Goal: Transaction & Acquisition: Book appointment/travel/reservation

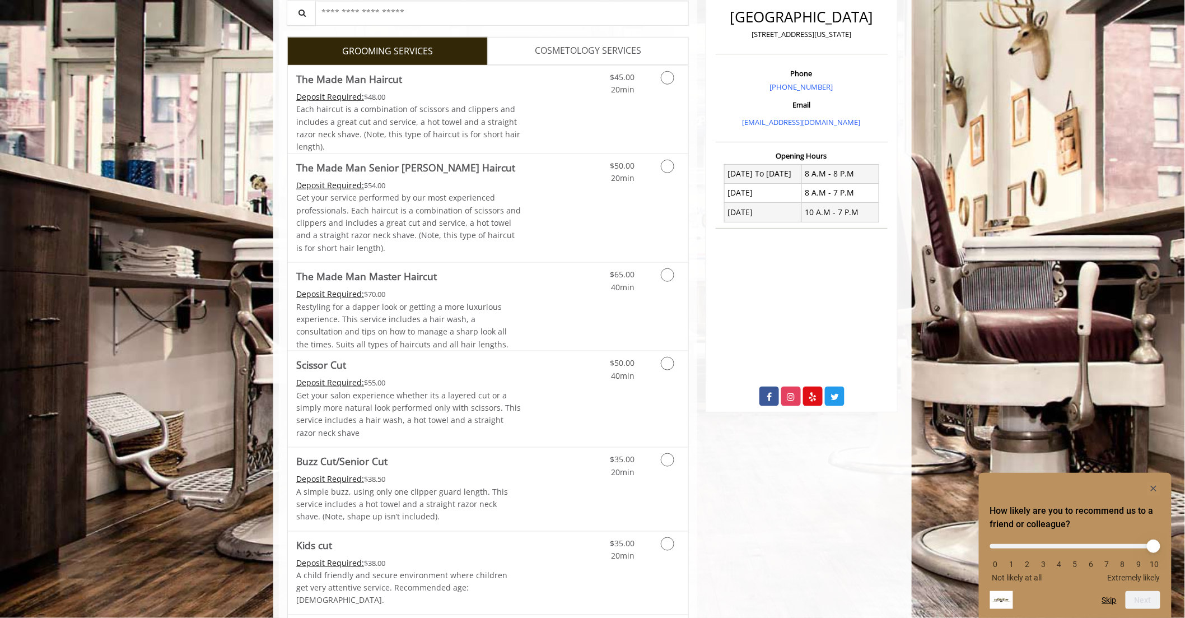
scroll to position [311, 0]
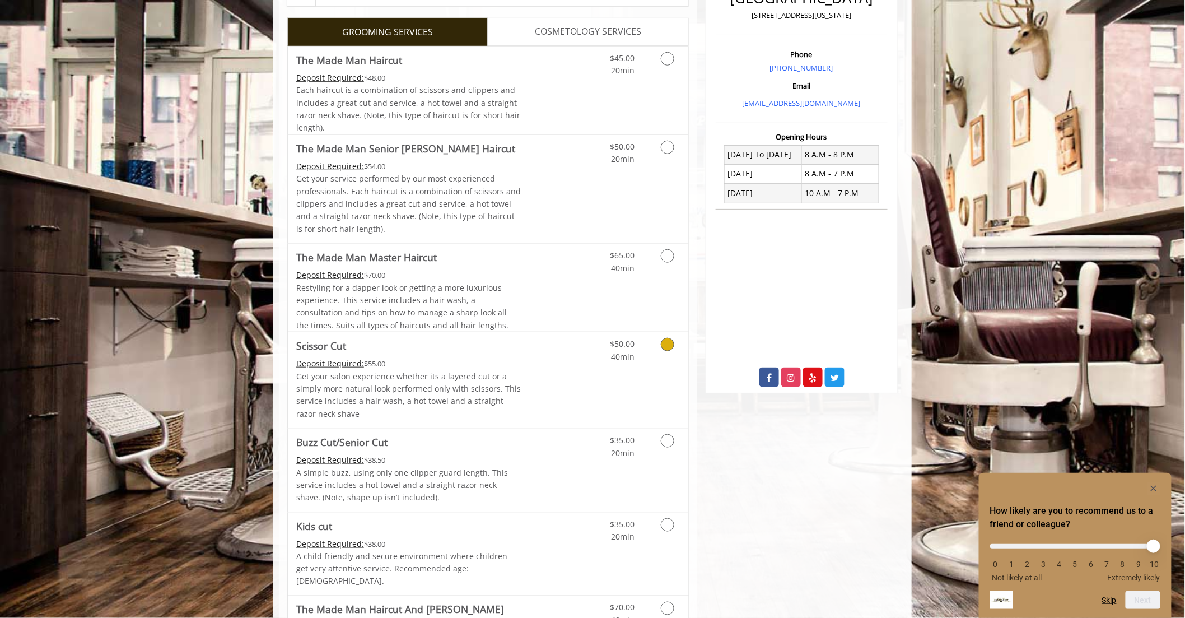
click at [668, 342] on icon "Grooming services" at bounding box center [667, 344] width 13 height 13
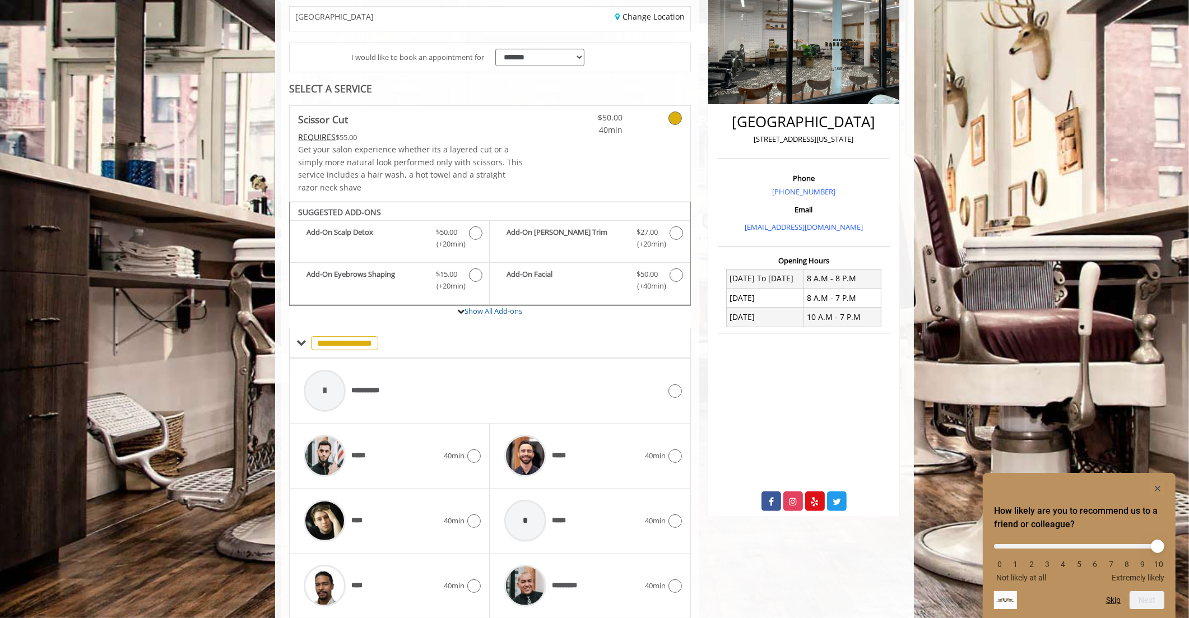
scroll to position [226, 0]
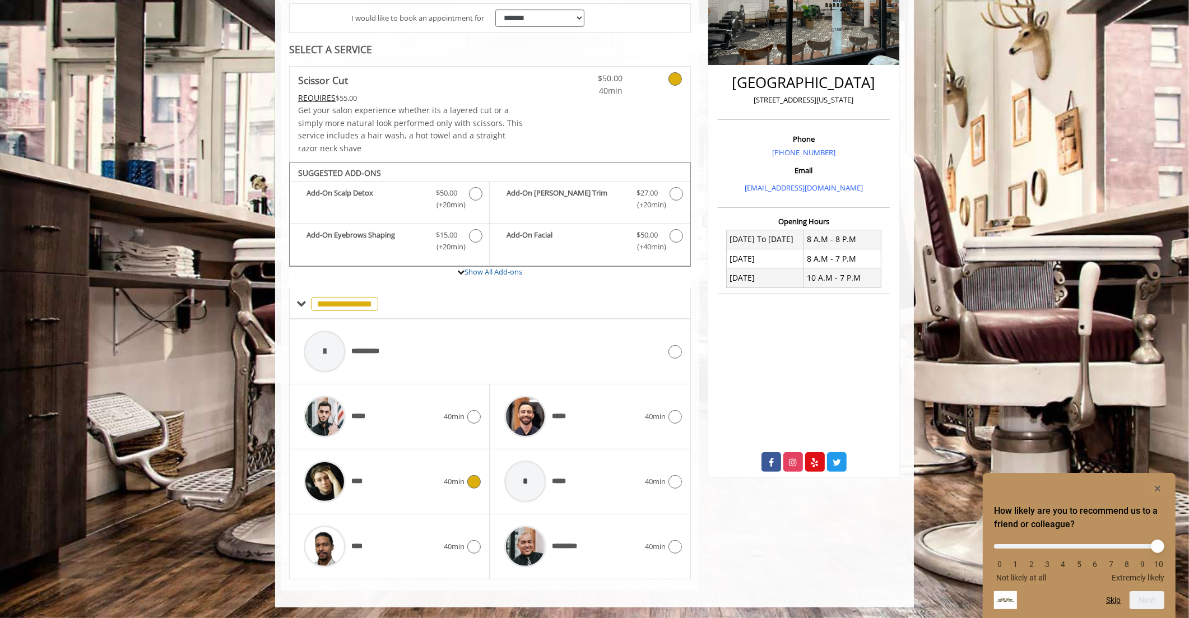
click at [471, 477] on icon at bounding box center [473, 481] width 13 height 13
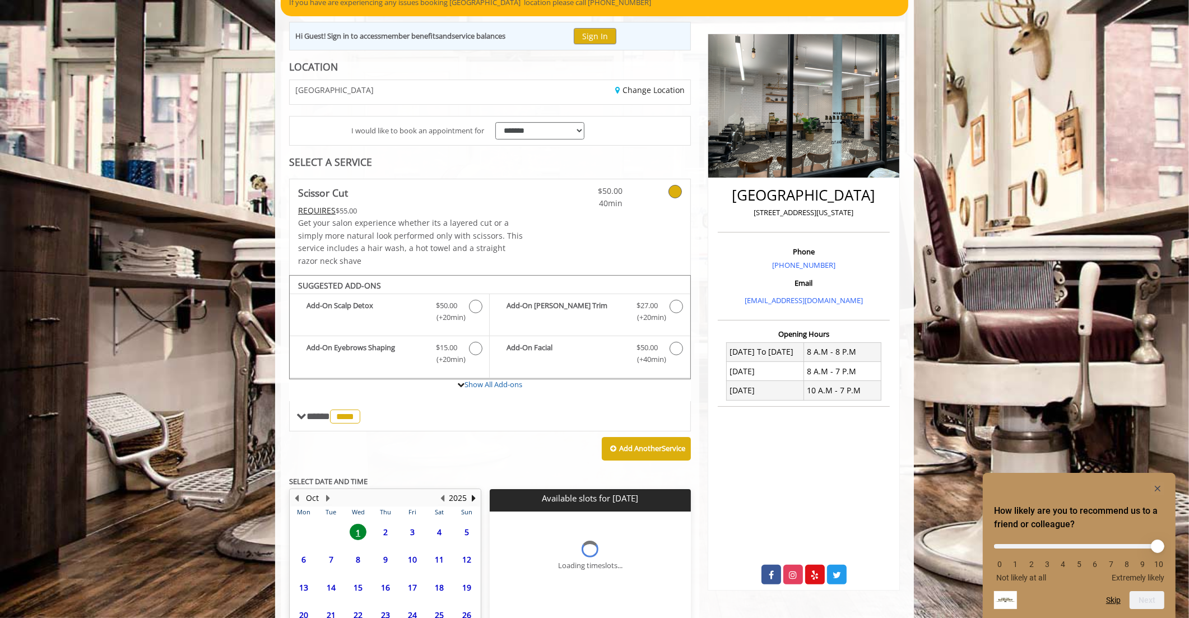
scroll to position [215, 0]
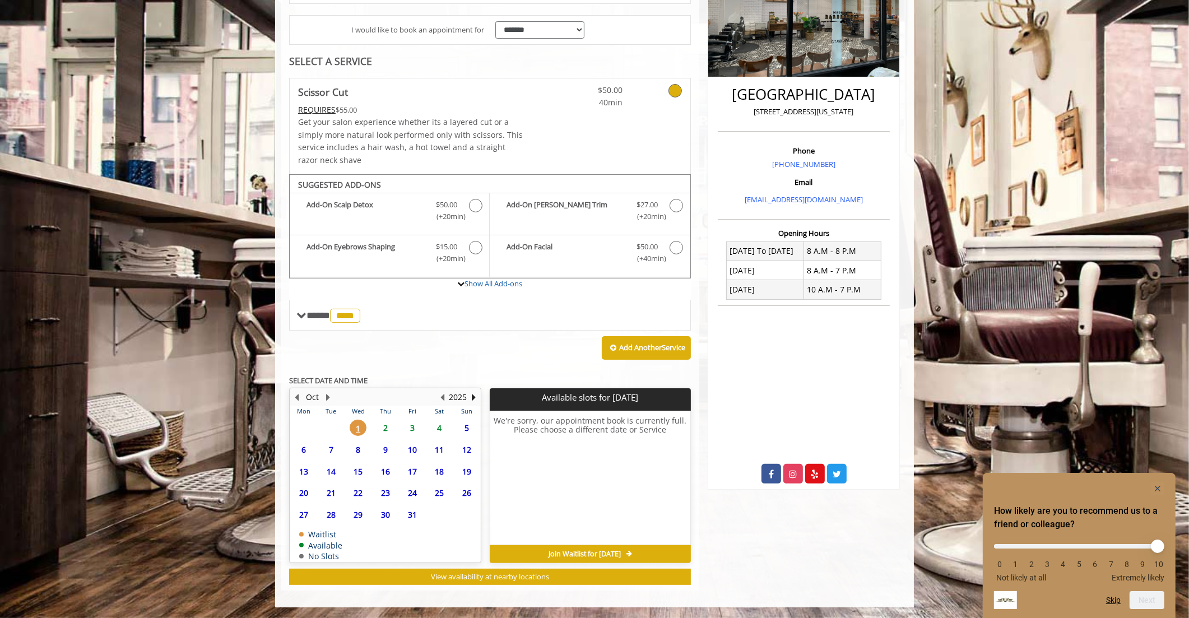
click at [439, 429] on span "4" at bounding box center [439, 428] width 17 height 16
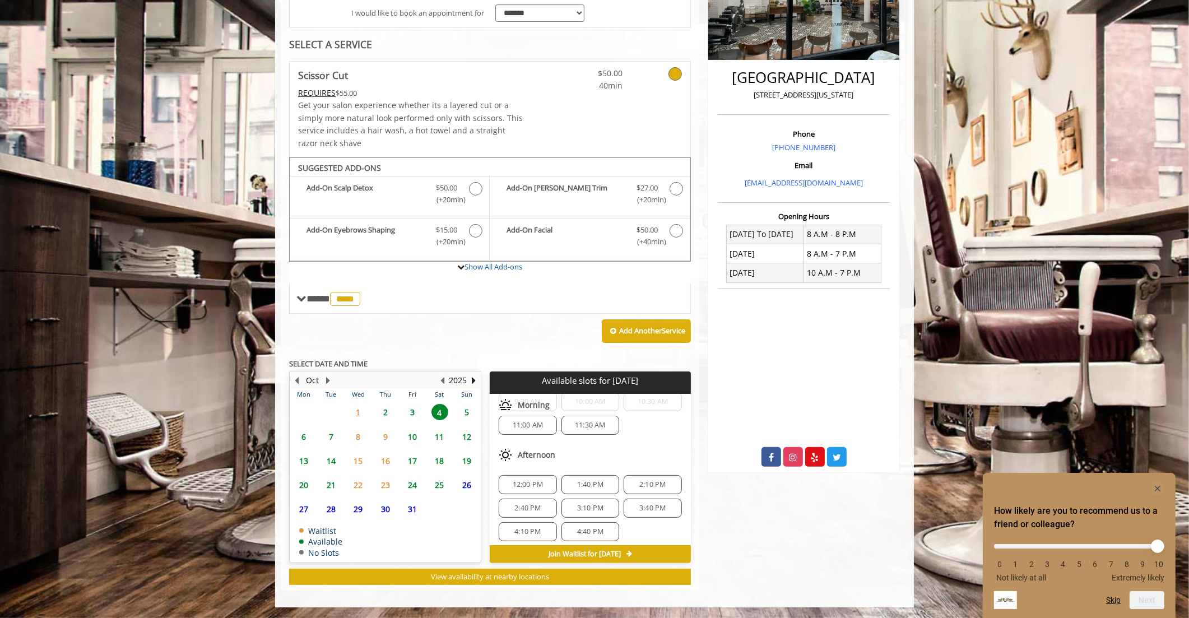
scroll to position [62, 0]
click at [534, 478] on span "12:00 PM" at bounding box center [528, 479] width 31 height 9
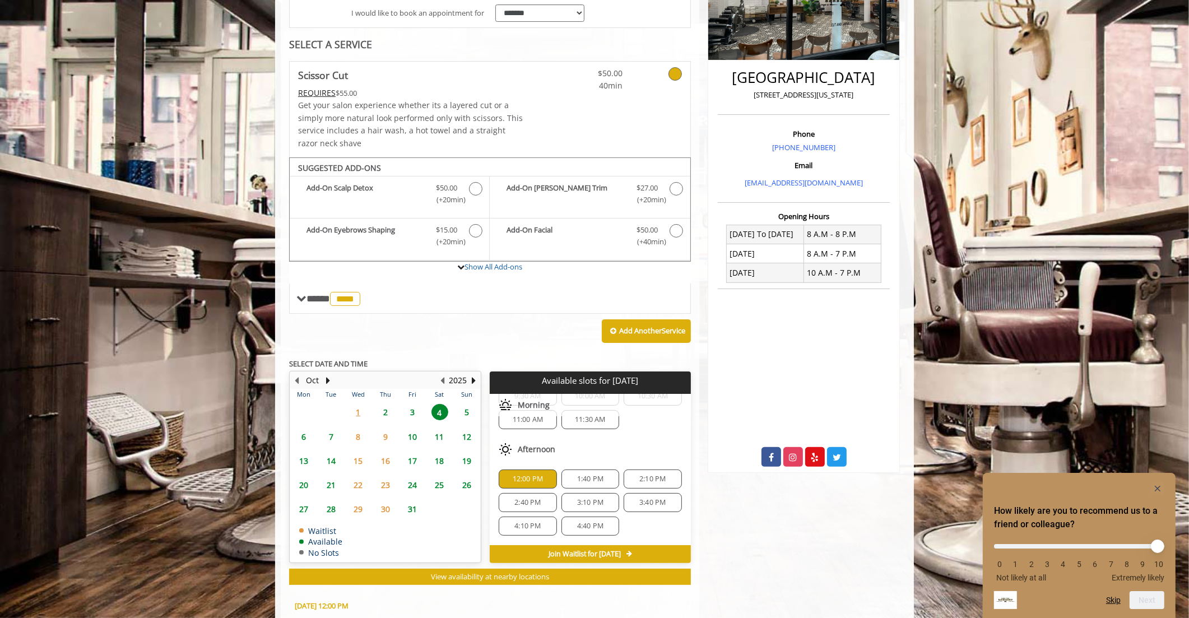
scroll to position [434, 0]
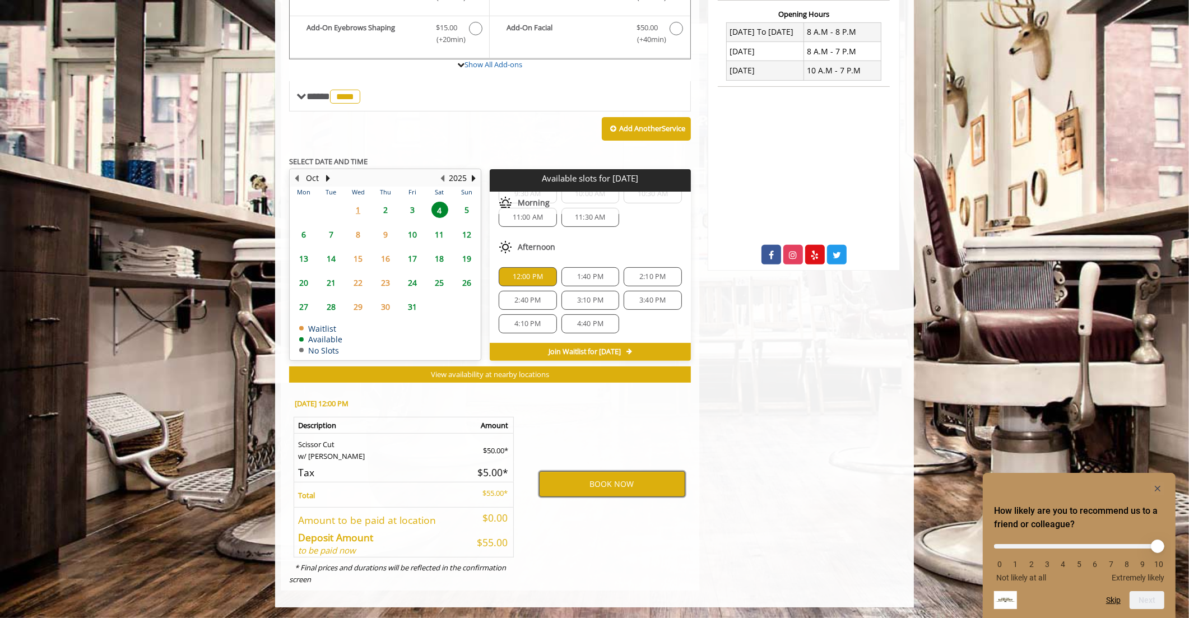
click at [583, 487] on button "BOOK NOW" at bounding box center [612, 484] width 146 height 26
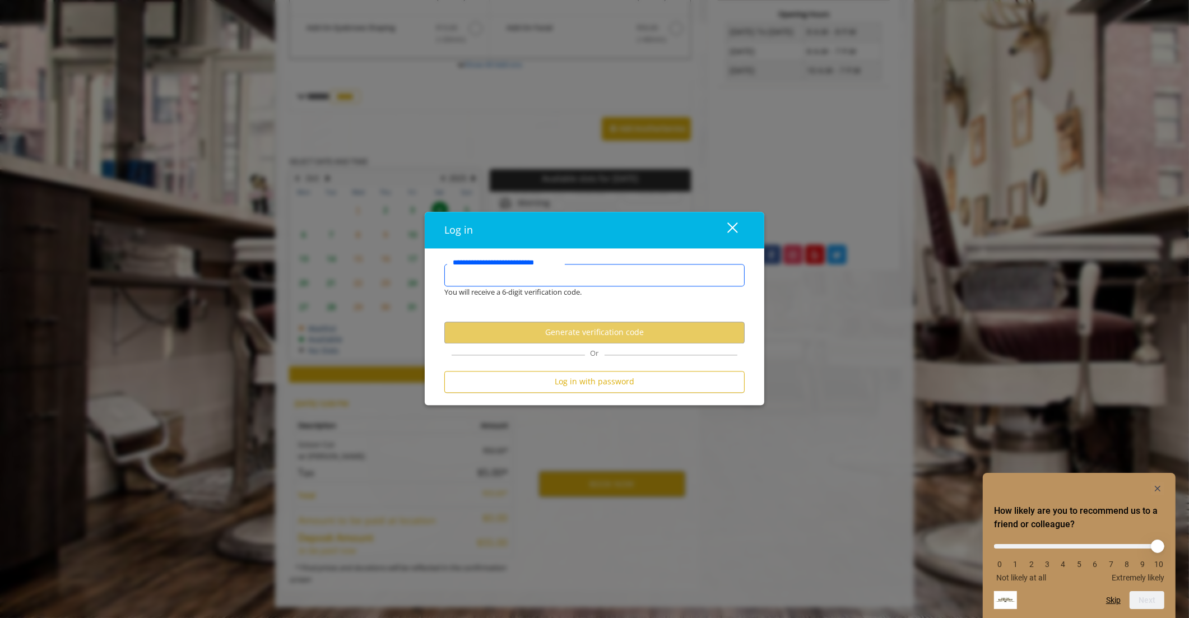
click at [578, 280] on input "**********" at bounding box center [594, 275] width 300 height 22
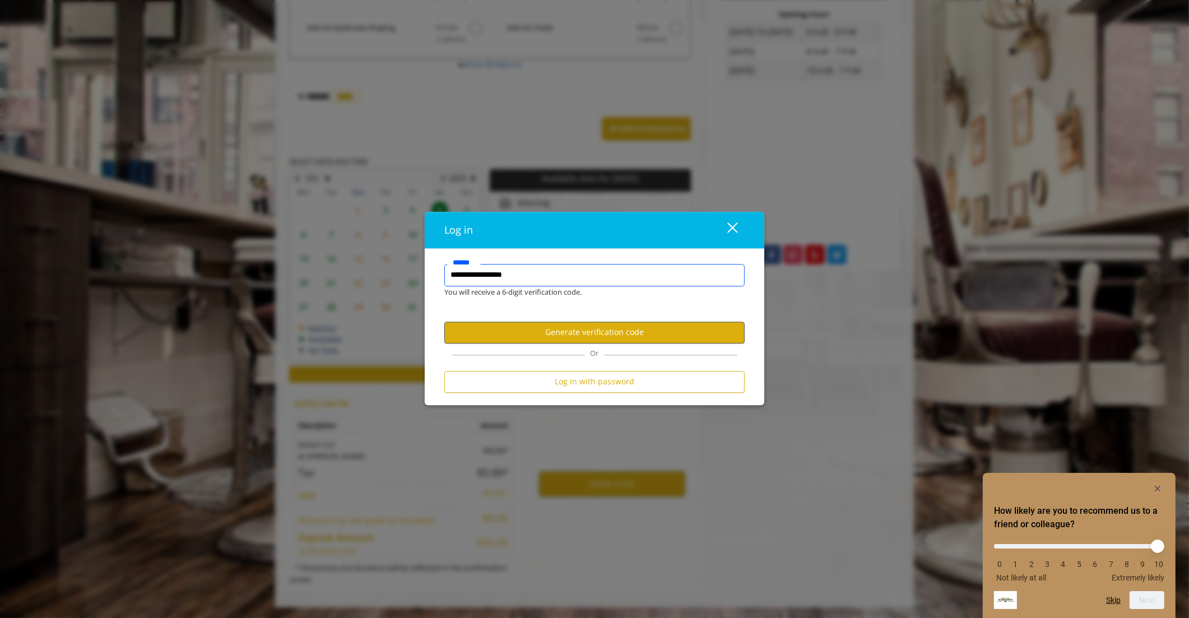
type input "**********"
click at [592, 332] on button "Generate verification code" at bounding box center [594, 333] width 300 height 22
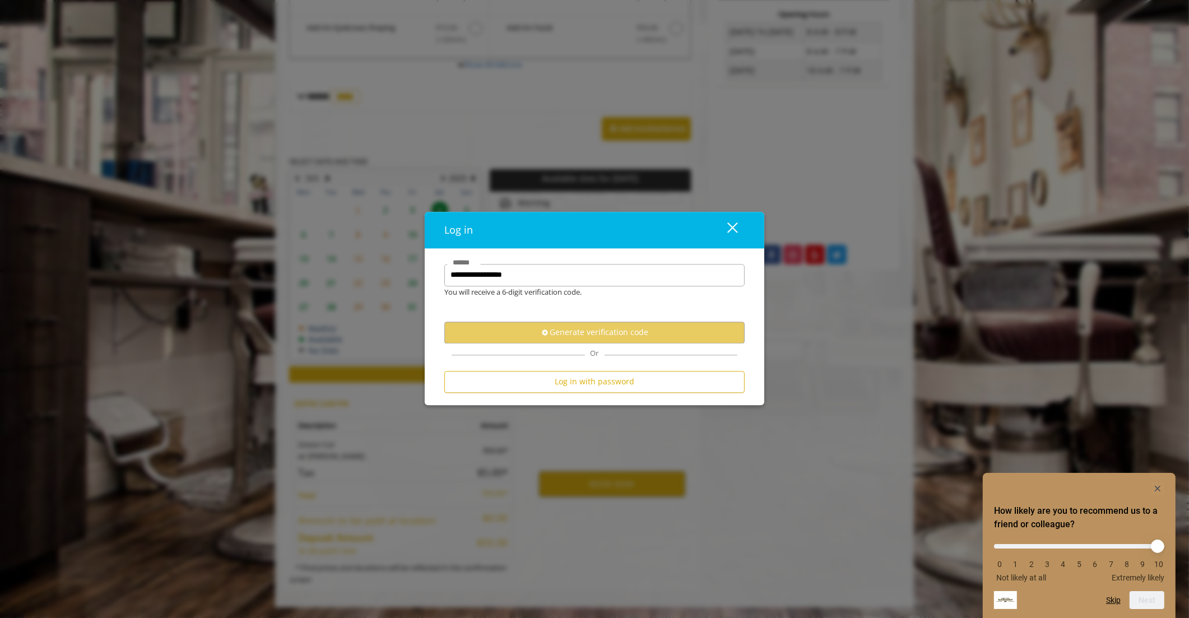
scroll to position [0, 0]
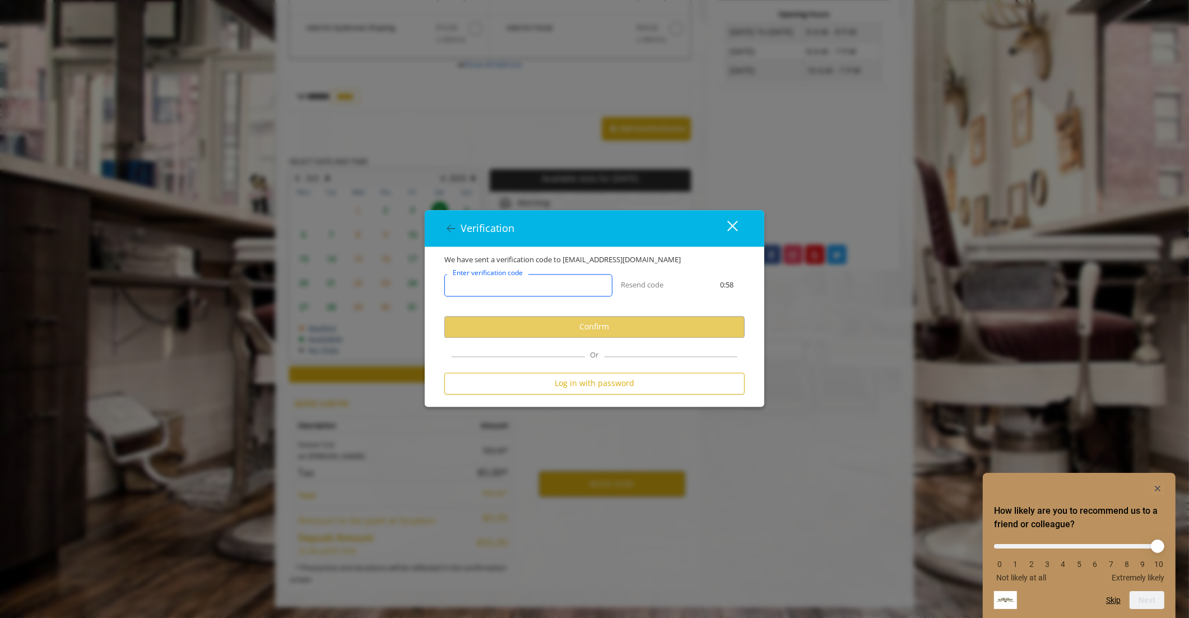
click at [552, 286] on input "Enter verification code" at bounding box center [528, 285] width 168 height 22
click at [523, 284] on input "Enter verification code" at bounding box center [528, 285] width 168 height 22
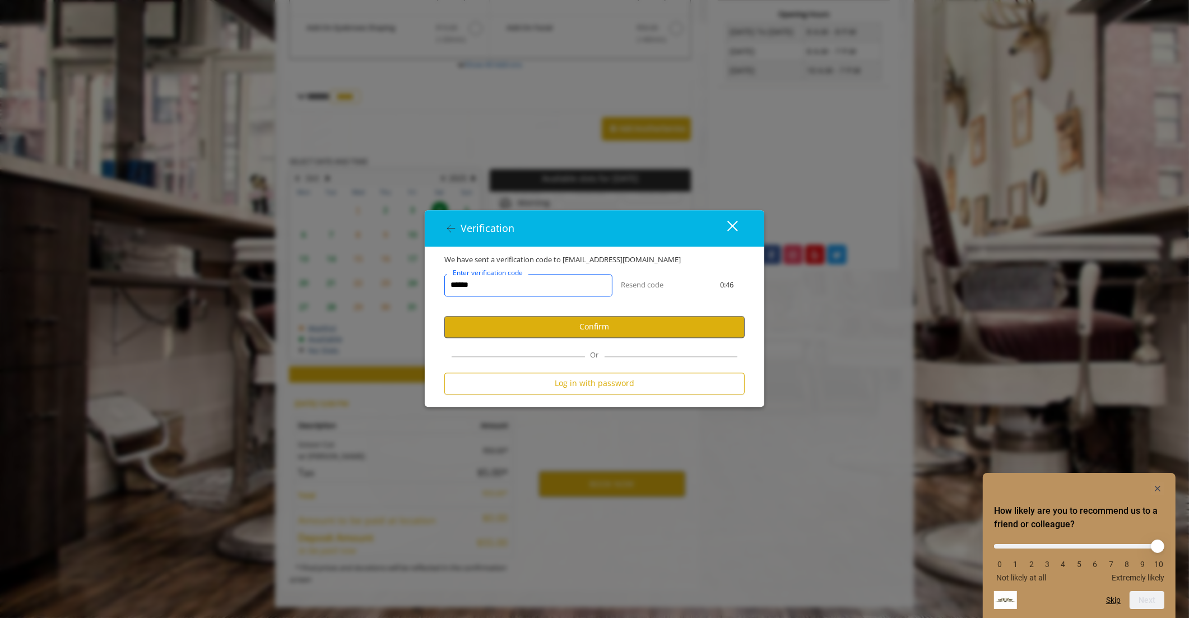
type input "******"
click at [549, 325] on button "Confirm" at bounding box center [594, 327] width 300 height 22
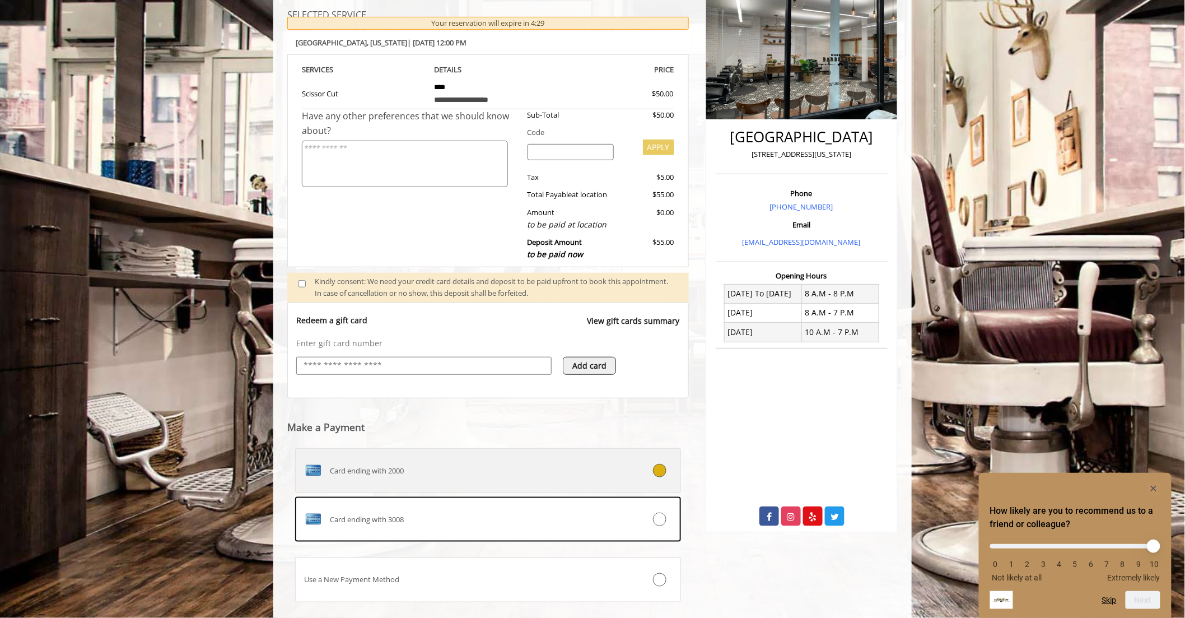
scroll to position [238, 0]
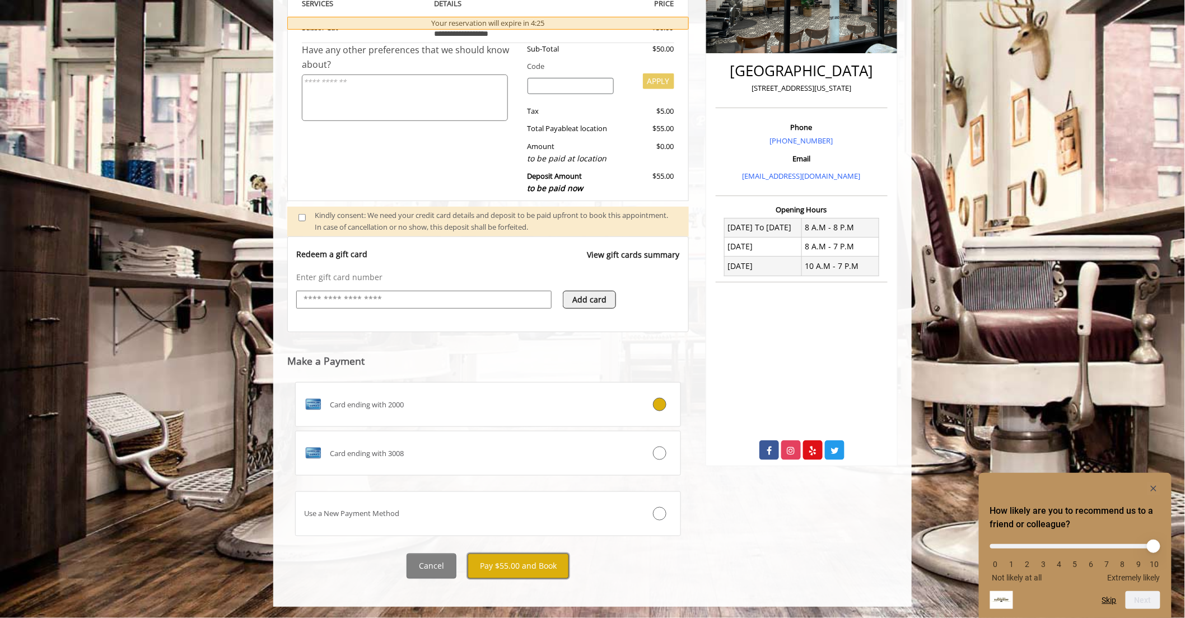
click at [537, 568] on button "Pay $55.00 and Book" at bounding box center [518, 566] width 101 height 25
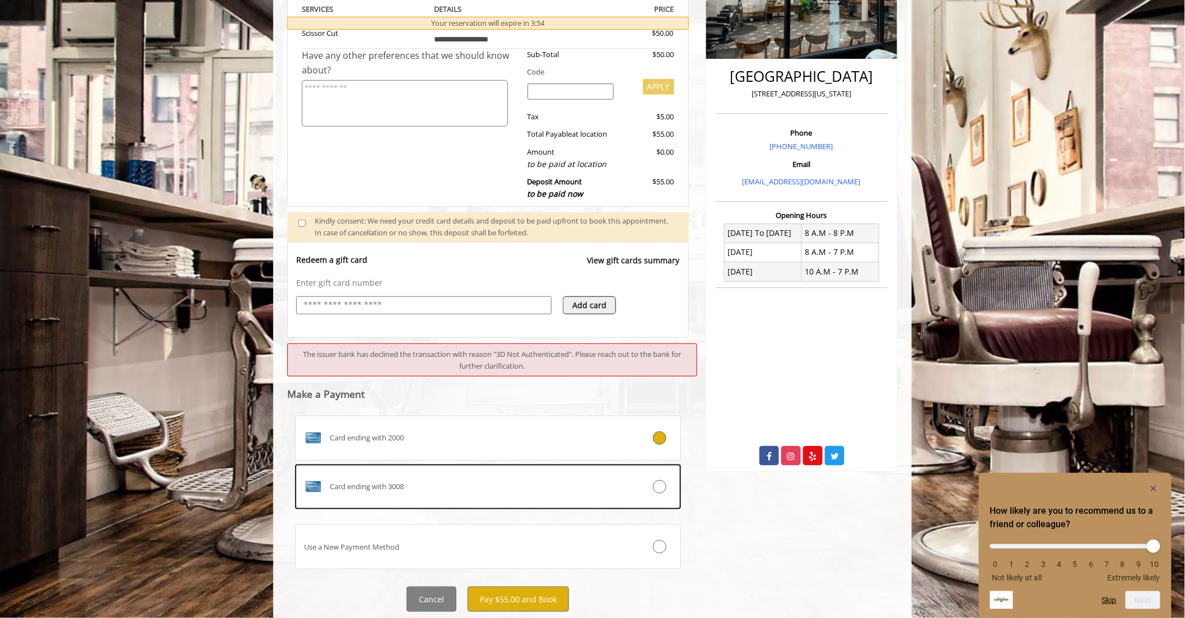
scroll to position [266, 0]
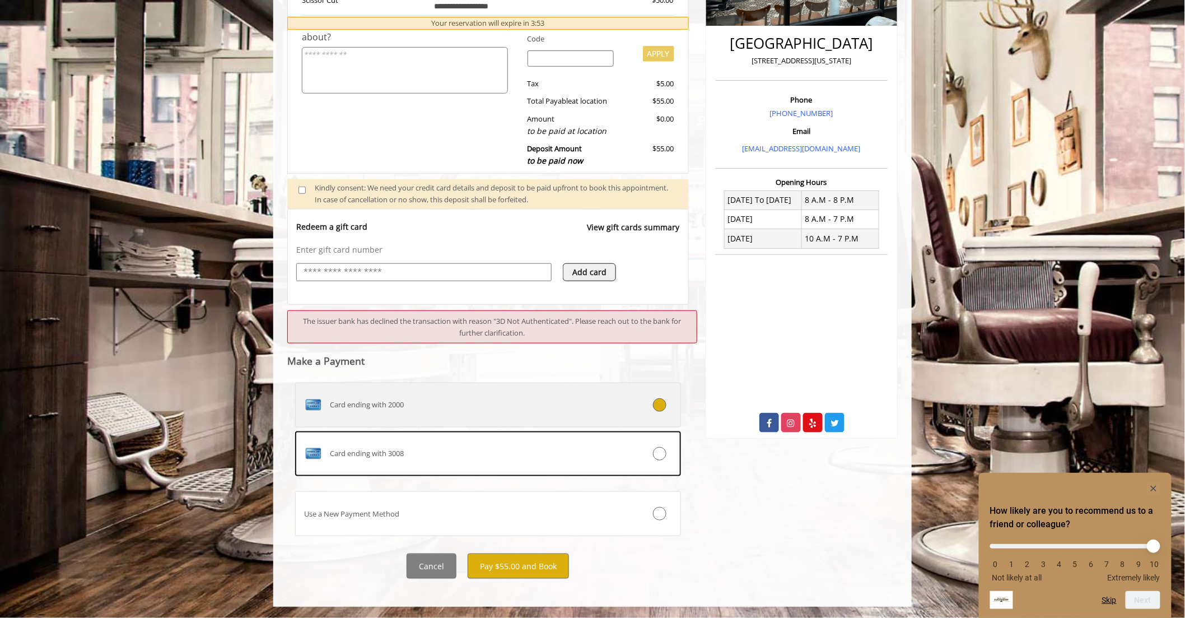
click at [447, 402] on div "Card ending with 2000" at bounding box center [456, 405] width 320 height 18
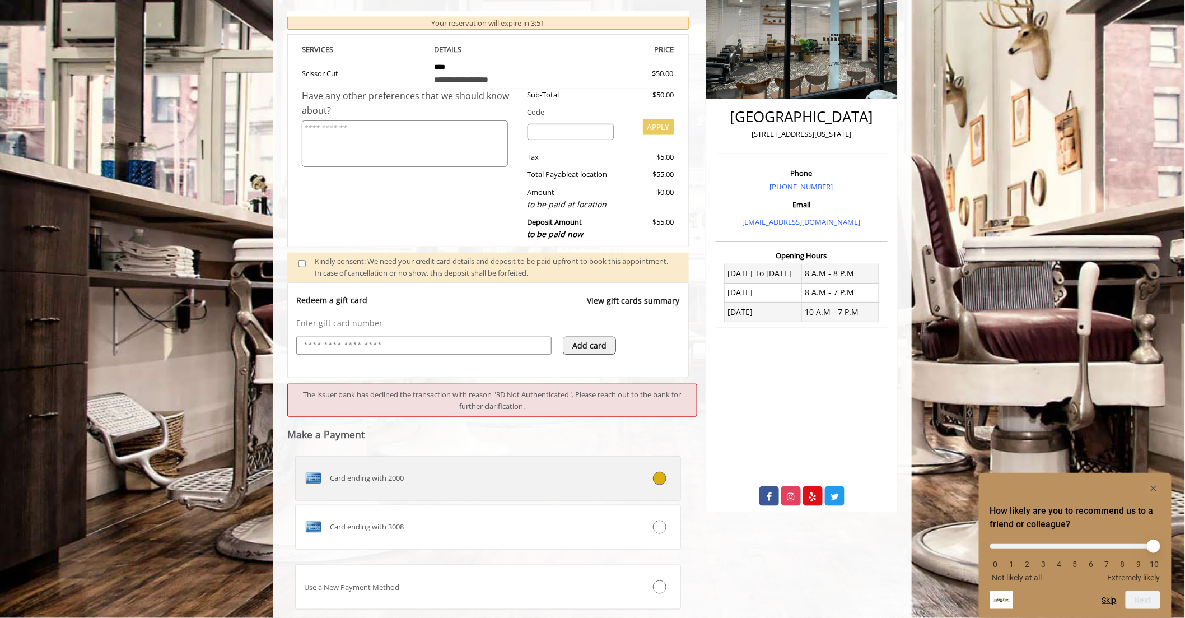
click at [471, 471] on div "Card ending with 2000" at bounding box center [456, 478] width 320 height 18
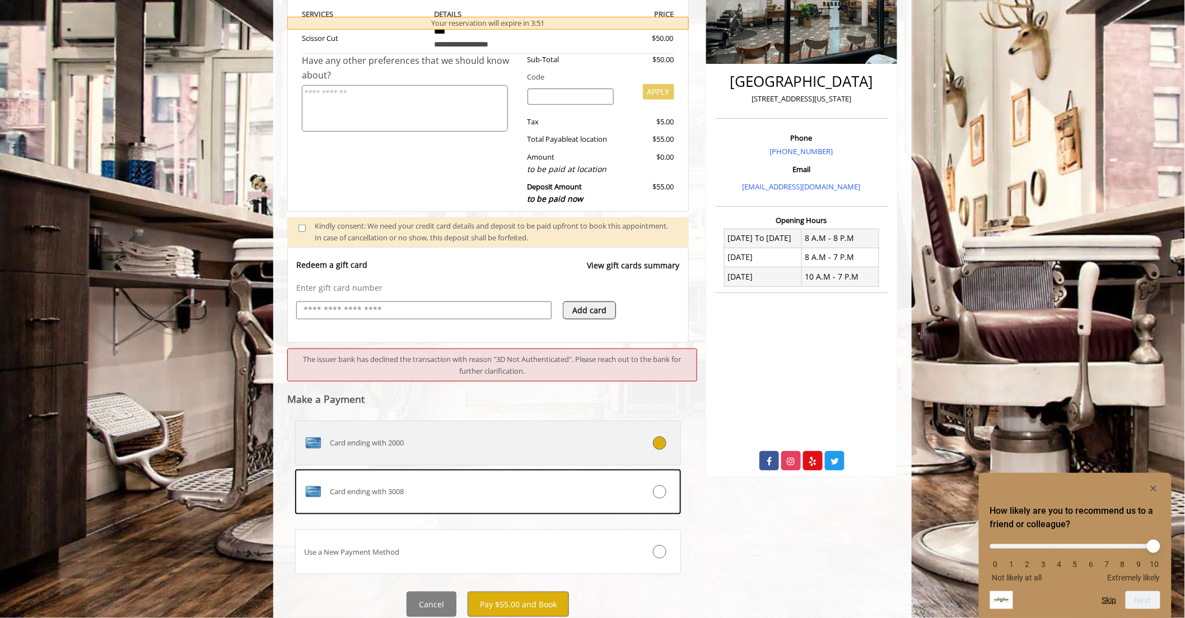
scroll to position [266, 0]
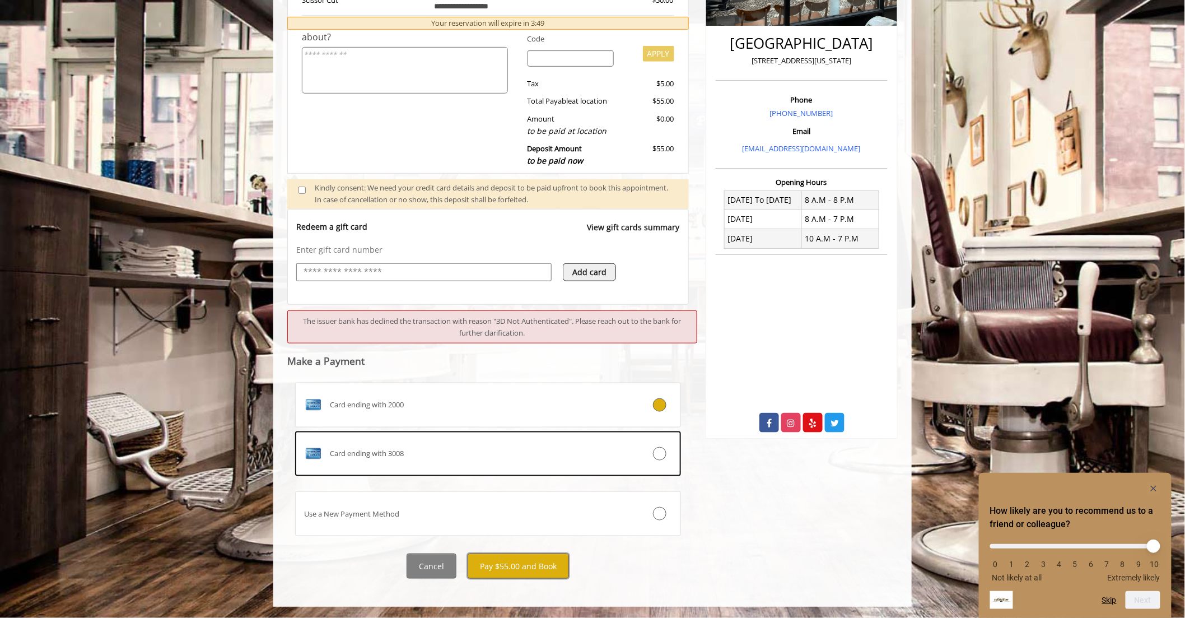
drag, startPoint x: 510, startPoint y: 561, endPoint x: 516, endPoint y: 557, distance: 7.2
click at [511, 562] on button "Pay $55.00 and Book" at bounding box center [518, 566] width 101 height 25
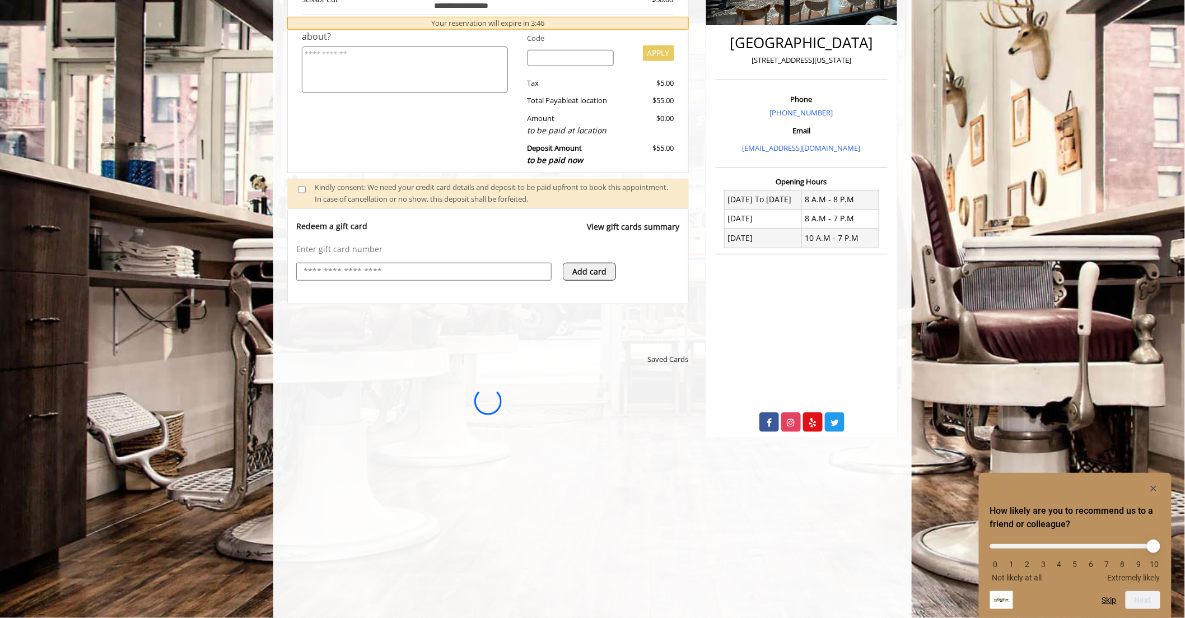
scroll to position [0, 0]
click at [1154, 486] on icon "Hide survey" at bounding box center [1154, 489] width 6 height 6
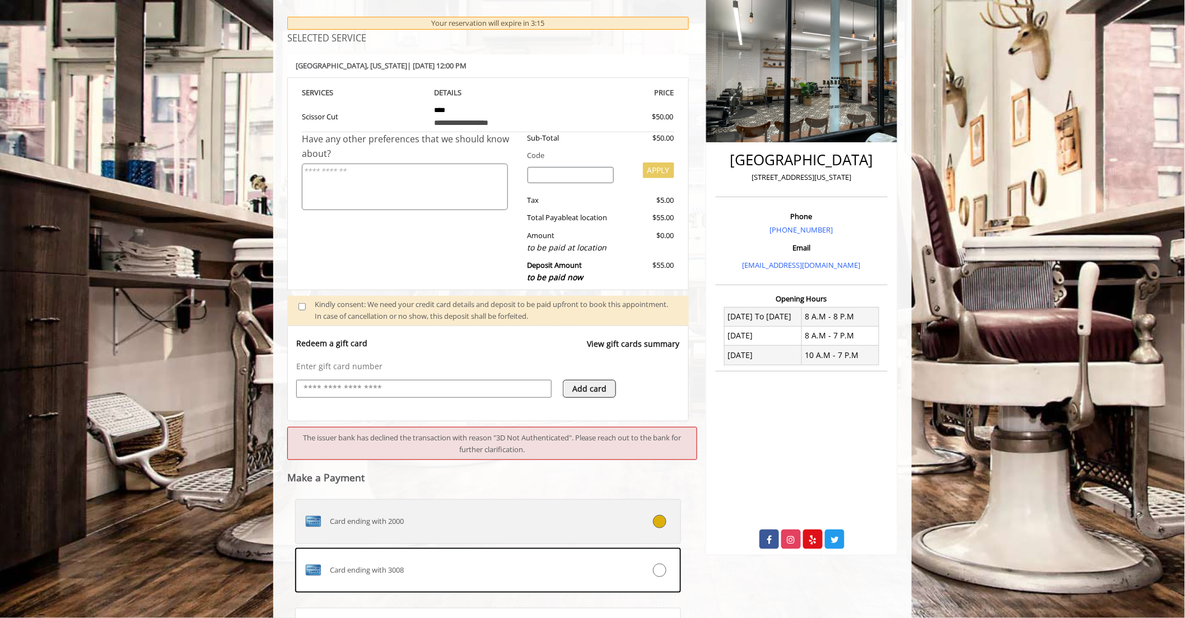
scroll to position [159, 0]
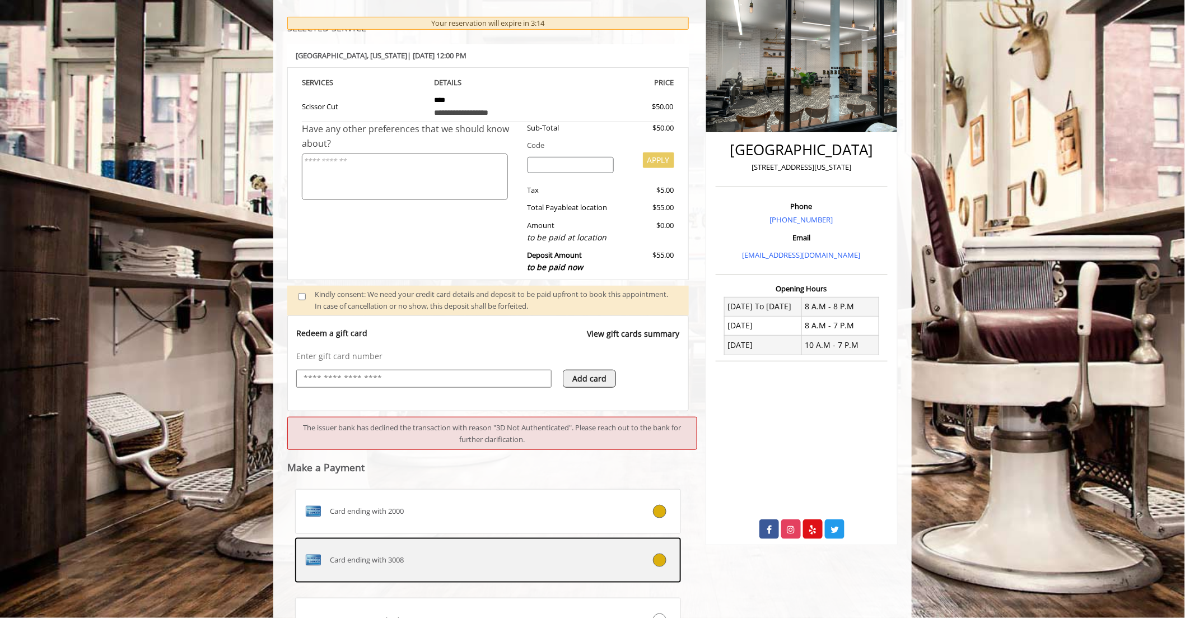
click at [507, 564] on div "Card ending with 3008" at bounding box center [456, 560] width 320 height 18
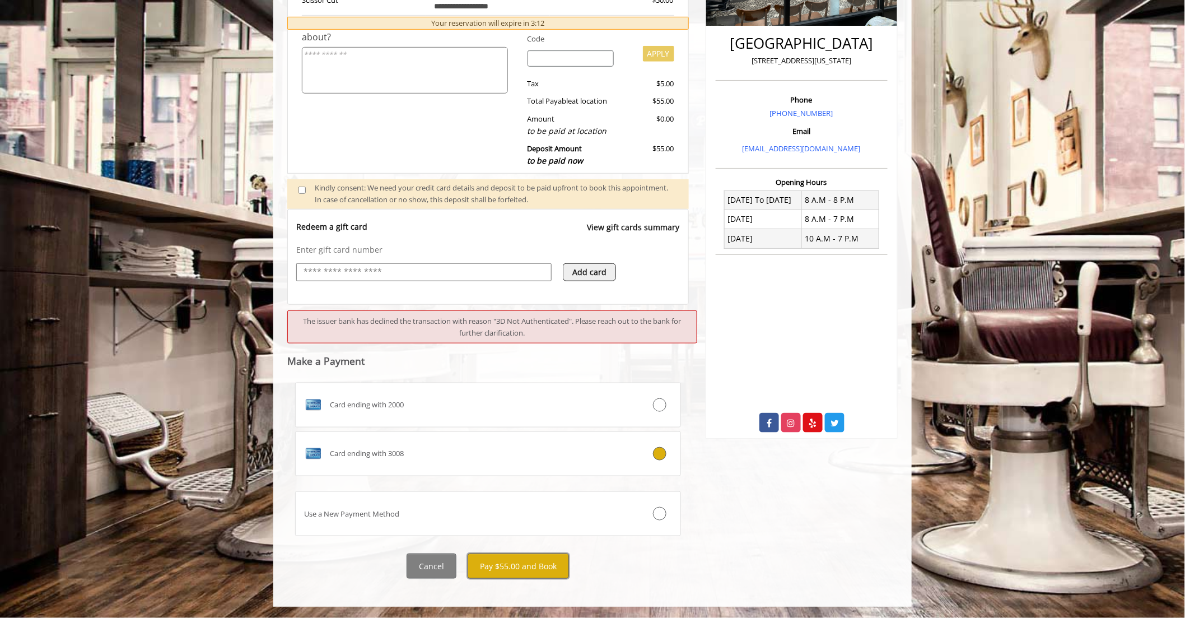
click at [537, 569] on button "Pay $55.00 and Book" at bounding box center [518, 566] width 101 height 25
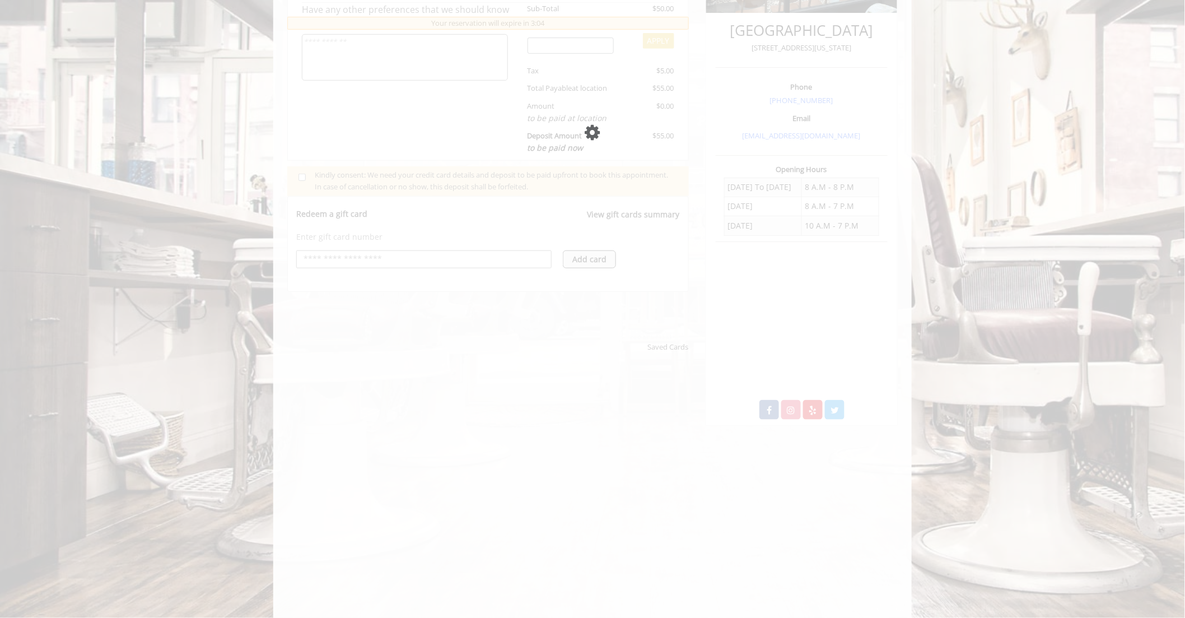
scroll to position [373, 0]
